Goal: Task Accomplishment & Management: Manage account settings

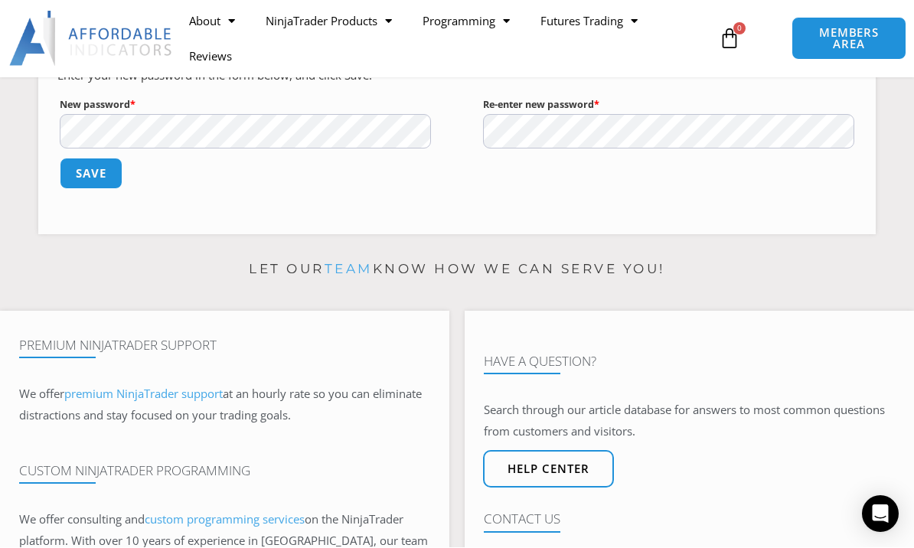
scroll to position [241, 0]
click at [90, 189] on button "Save" at bounding box center [91, 173] width 63 height 31
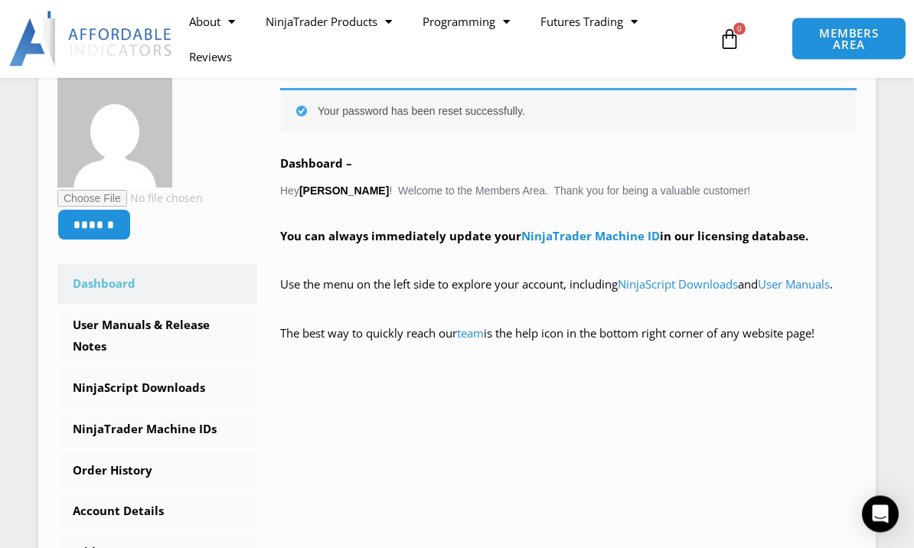
scroll to position [257, 0]
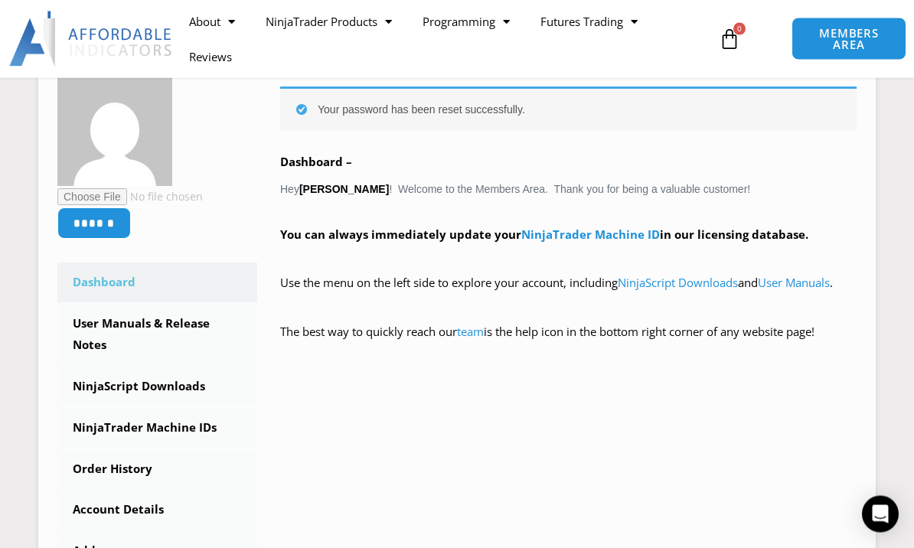
click at [158, 403] on link "NinjaScript Downloads" at bounding box center [157, 387] width 200 height 40
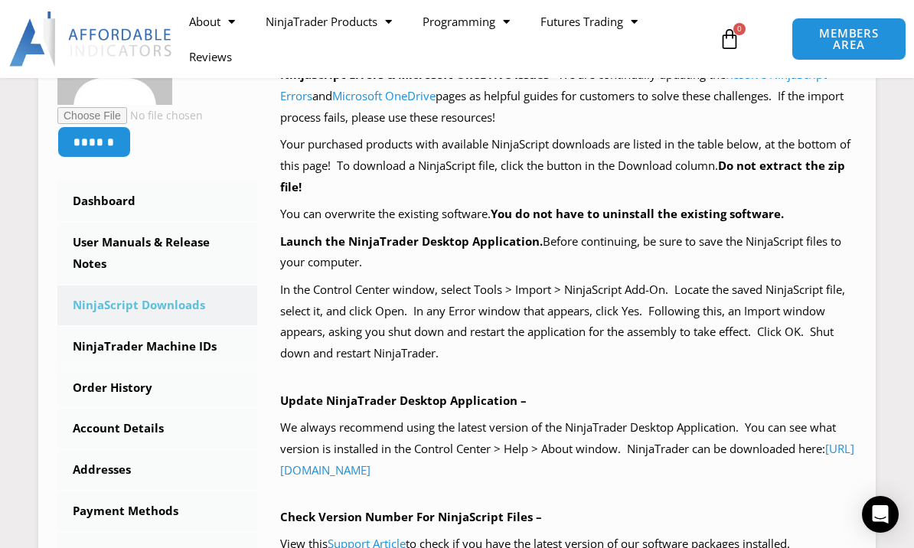
scroll to position [328, 0]
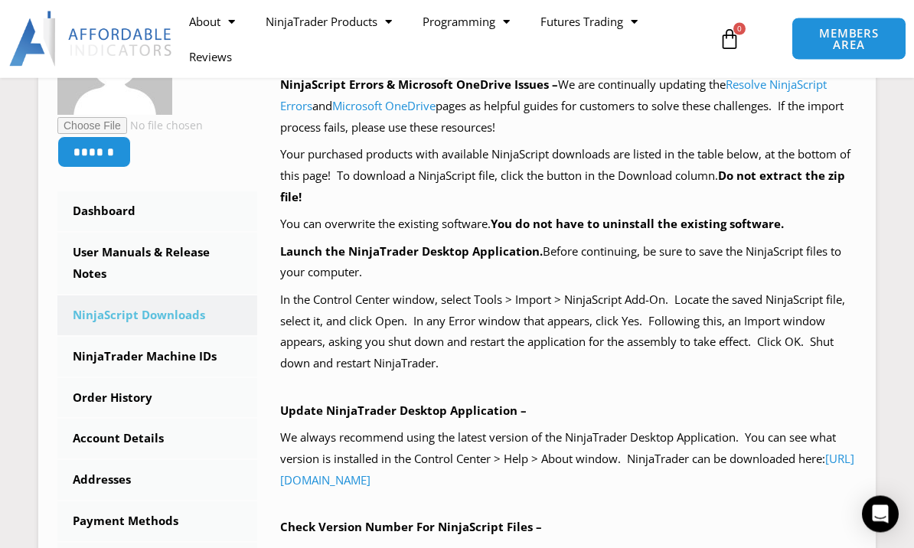
click at [183, 373] on link "NinjaTrader Machine IDs" at bounding box center [157, 357] width 200 height 40
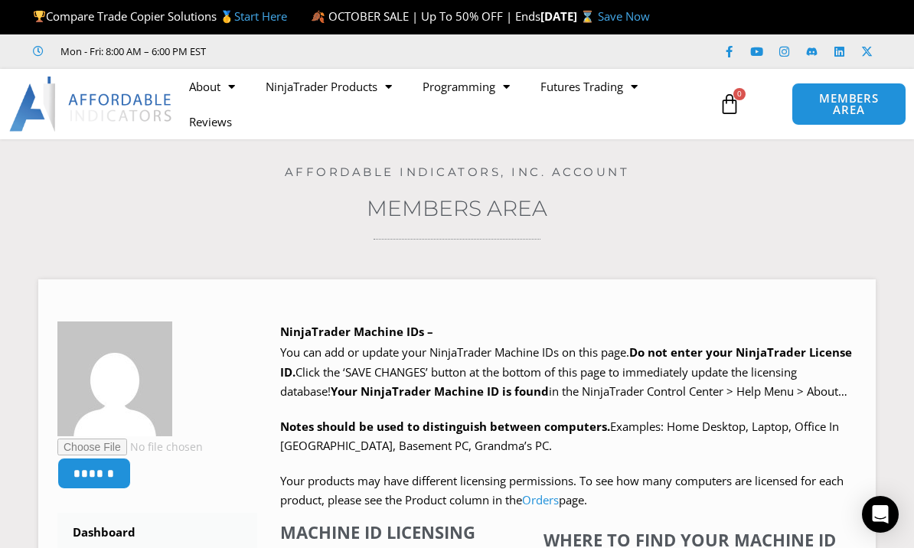
click at [343, 104] on link "NinjaTrader Products" at bounding box center [328, 86] width 157 height 35
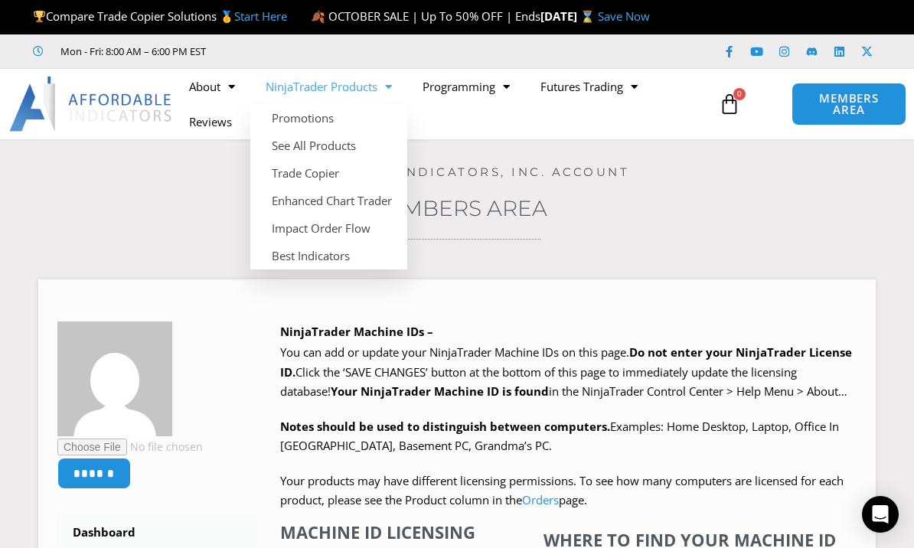
click at [324, 187] on link "Trade Copier" at bounding box center [328, 173] width 157 height 28
